Goal: Information Seeking & Learning: Check status

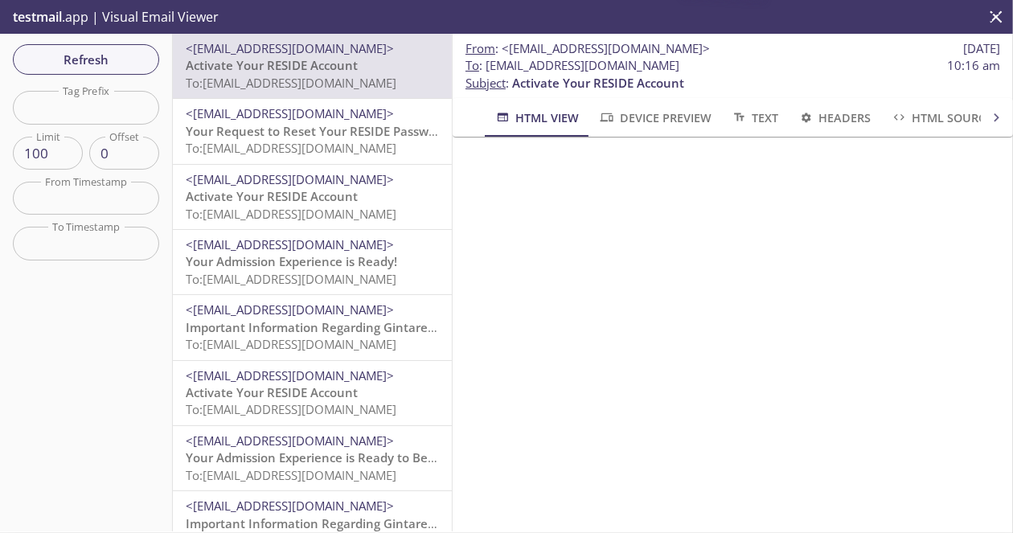
click at [487, 72] on span "To : [EMAIL_ADDRESS][DOMAIN_NAME]" at bounding box center [573, 65] width 214 height 17
click at [115, 68] on span "Refresh" at bounding box center [86, 59] width 121 height 21
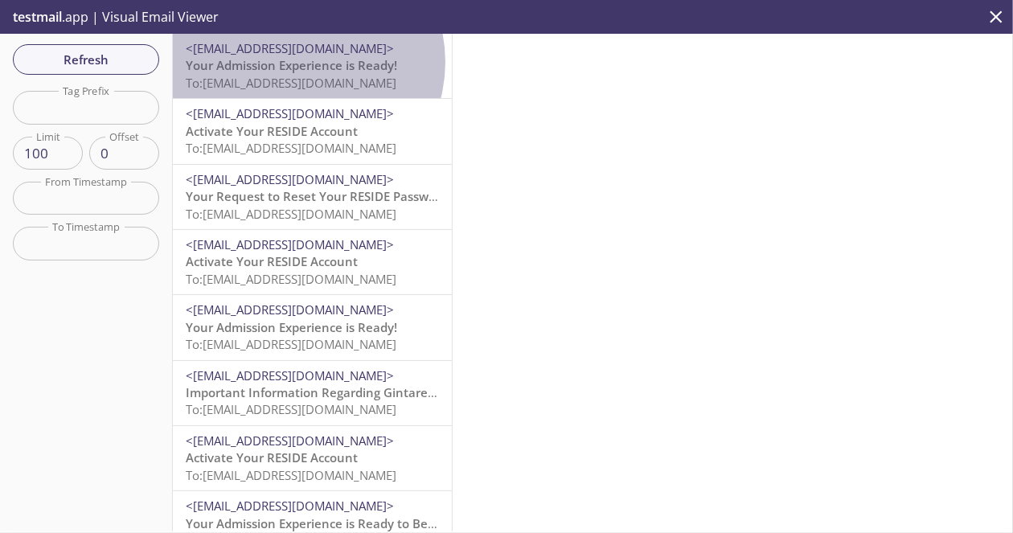
click at [298, 62] on span "Your Admission Experience is Ready!" at bounding box center [292, 65] width 212 height 16
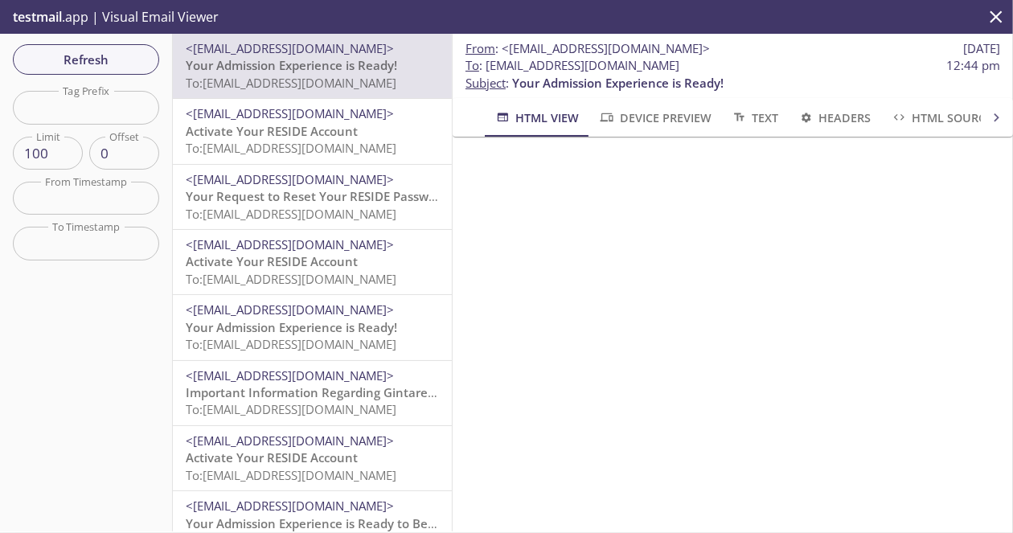
drag, startPoint x: 689, startPoint y: 60, endPoint x: 487, endPoint y: 66, distance: 201.9
click at [487, 66] on span "To : [EMAIL_ADDRESS][DOMAIN_NAME] 12:44 pm" at bounding box center [733, 65] width 535 height 17
click at [83, 55] on span "Refresh" at bounding box center [86, 59] width 121 height 21
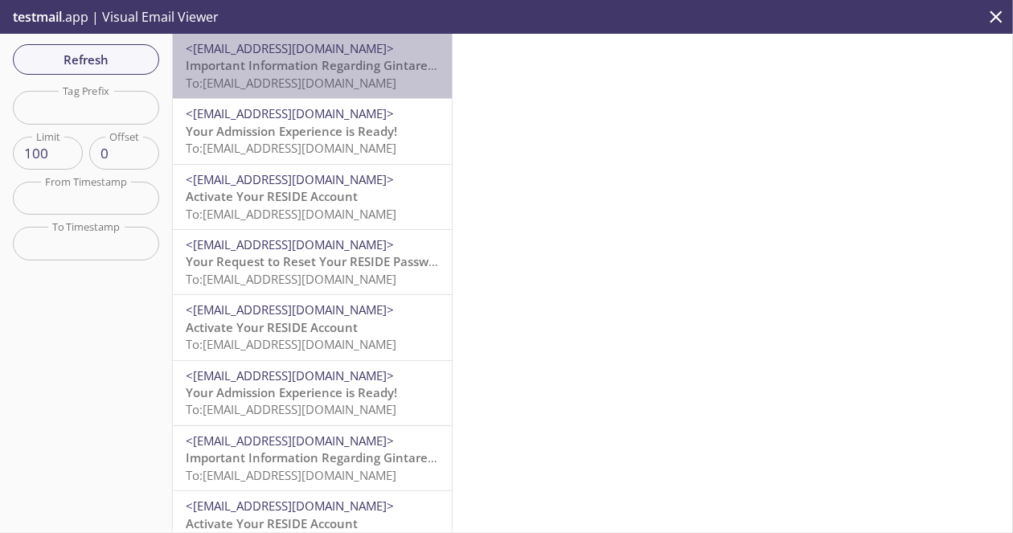
click at [312, 53] on span "<[EMAIL_ADDRESS][DOMAIN_NAME]>" at bounding box center [290, 48] width 208 height 16
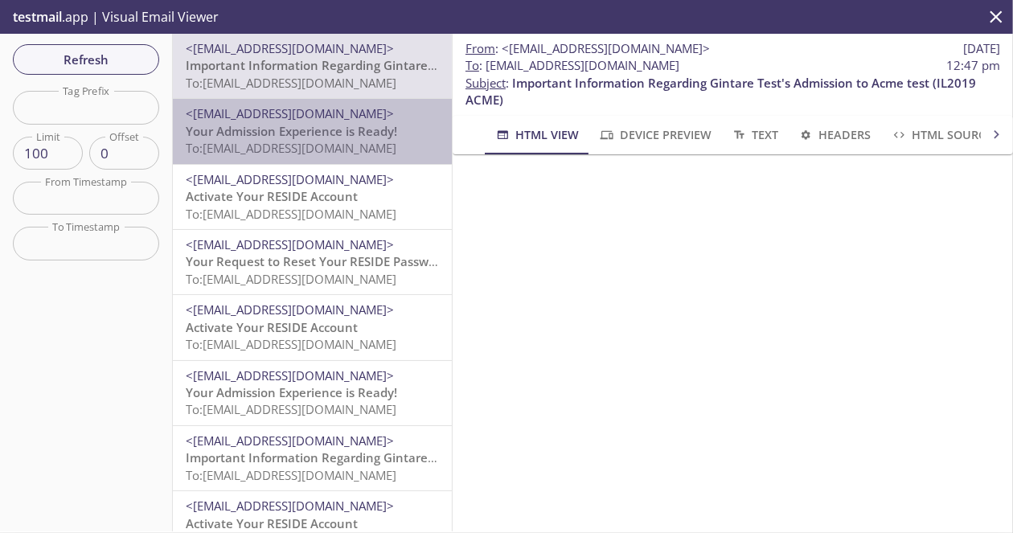
click at [327, 110] on span "<[EMAIL_ADDRESS][DOMAIN_NAME]>" at bounding box center [290, 113] width 208 height 16
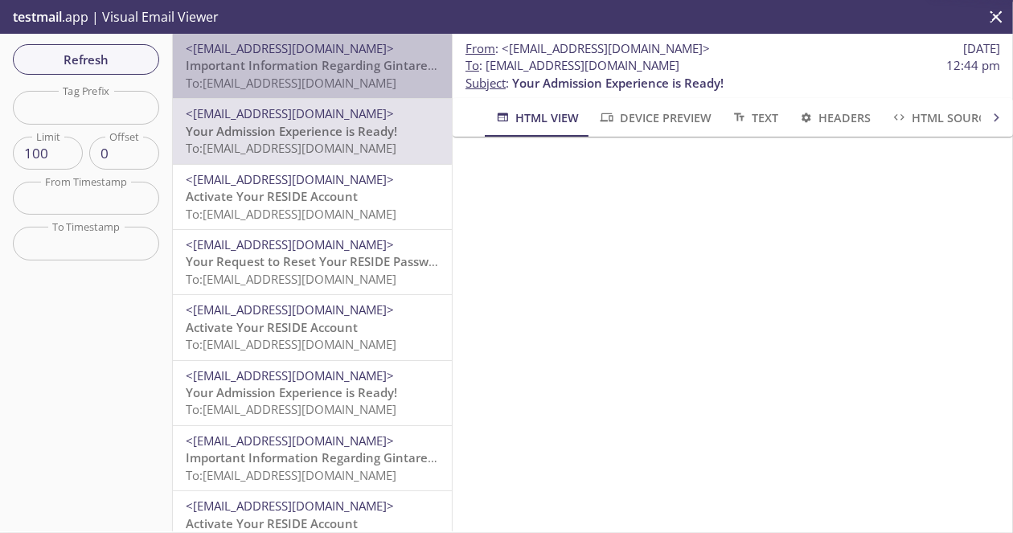
click at [333, 75] on span "To: [EMAIL_ADDRESS][DOMAIN_NAME]" at bounding box center [291, 83] width 211 height 16
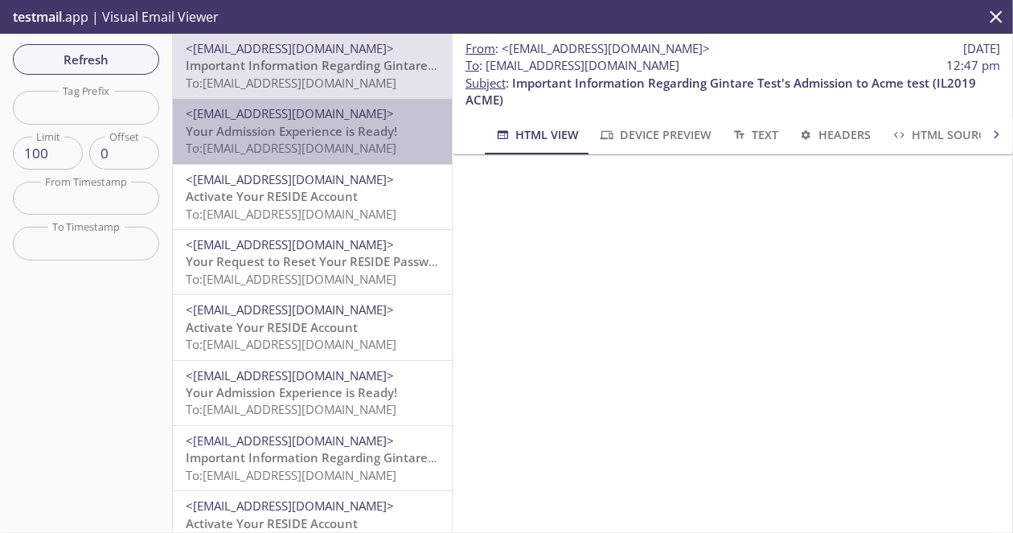
click at [341, 117] on span "<[EMAIL_ADDRESS][DOMAIN_NAME]>" at bounding box center [290, 113] width 208 height 16
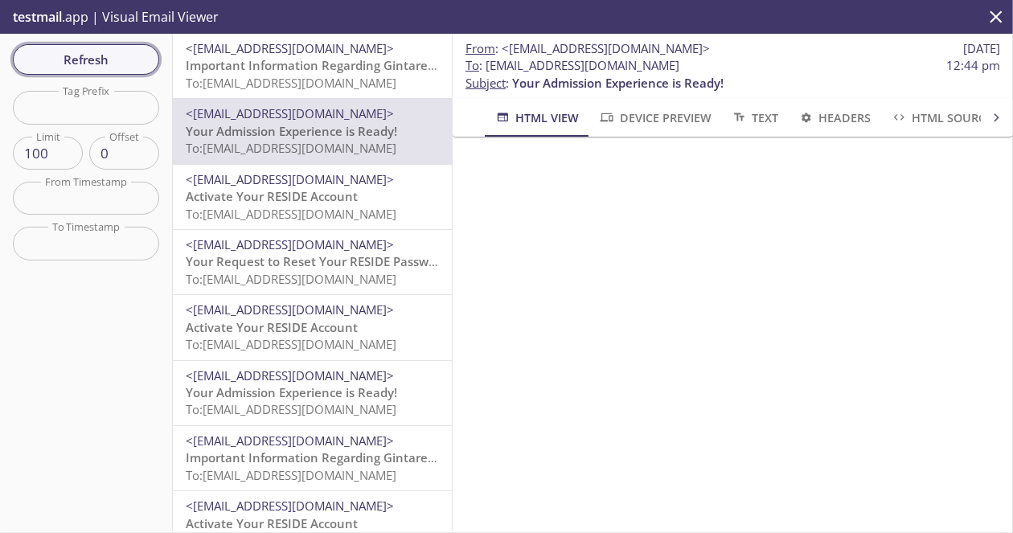
click at [132, 58] on span "Refresh" at bounding box center [86, 59] width 121 height 21
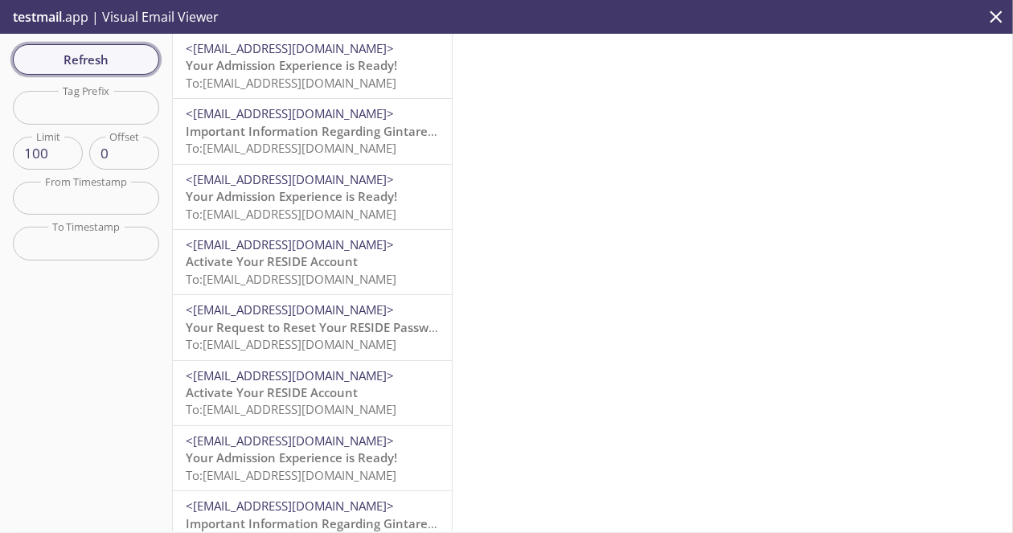
click at [136, 54] on span "Refresh" at bounding box center [86, 59] width 121 height 21
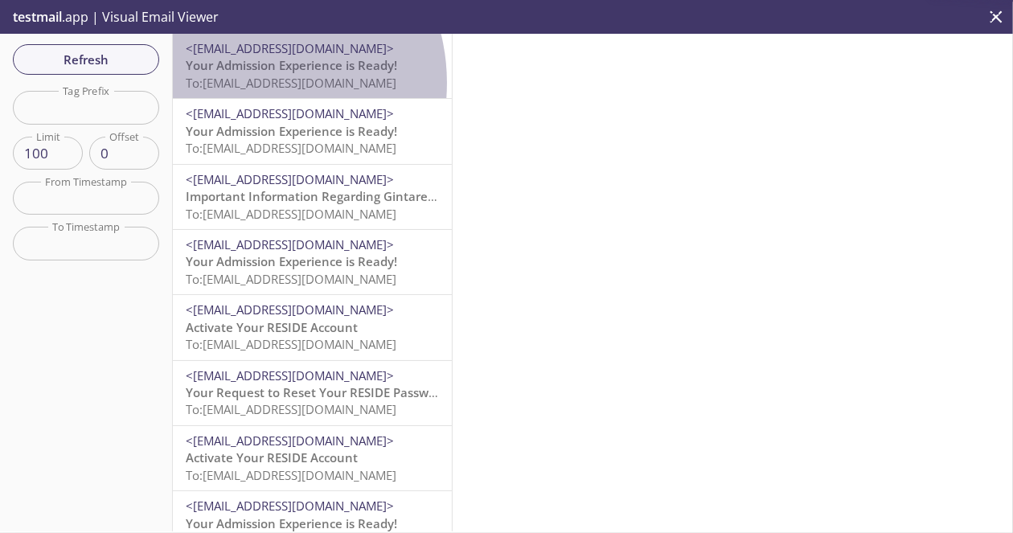
click at [244, 83] on span "To: [EMAIL_ADDRESS][DOMAIN_NAME]" at bounding box center [291, 83] width 211 height 16
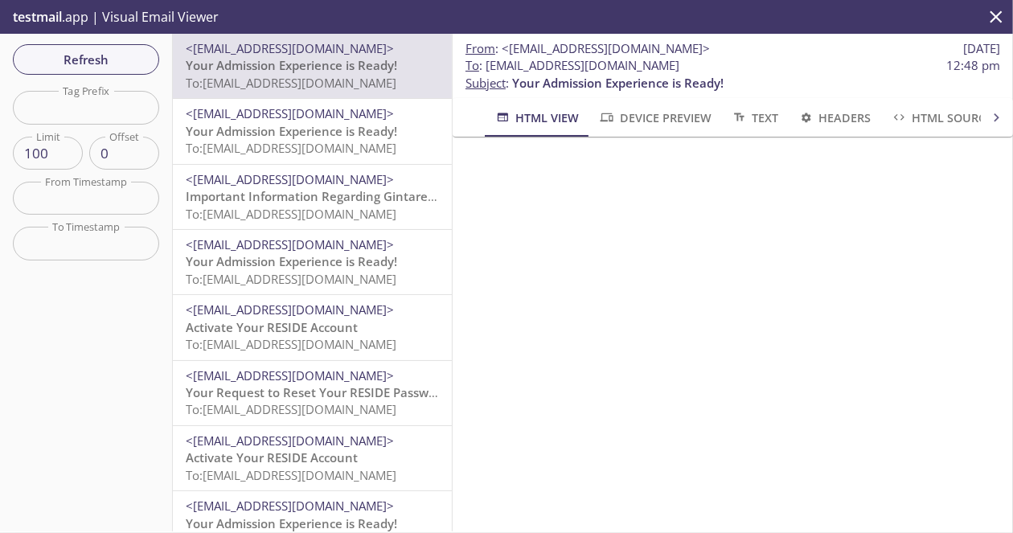
click at [804, 80] on p "To : [EMAIL_ADDRESS][DOMAIN_NAME] 12:48 pm Subject : Your Admission Experience …" at bounding box center [733, 74] width 535 height 35
